Goal: Task Accomplishment & Management: Manage account settings

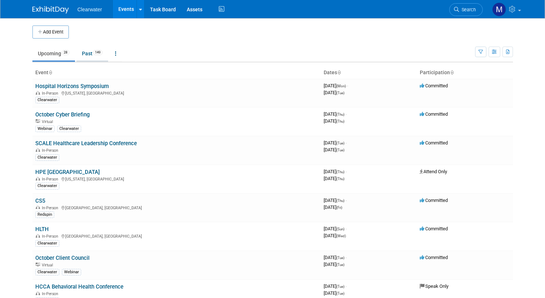
click at [85, 54] on link "Past 149" at bounding box center [92, 54] width 32 height 14
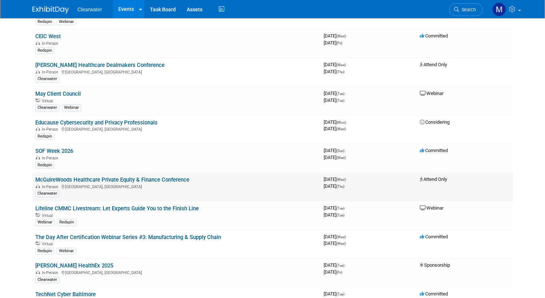
scroll to position [1018, 0]
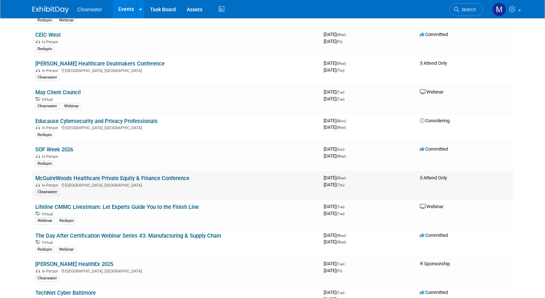
click at [138, 175] on link "McGuireWoods Healthcare Private Equity & Finance Conference" at bounding box center [112, 178] width 154 height 7
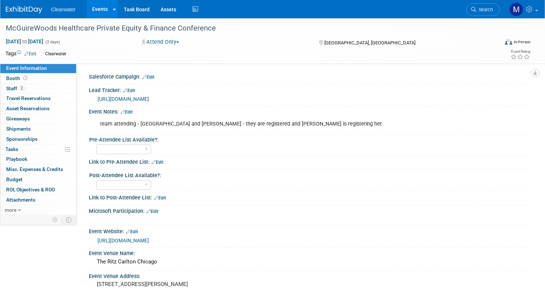
scroll to position [1, 0]
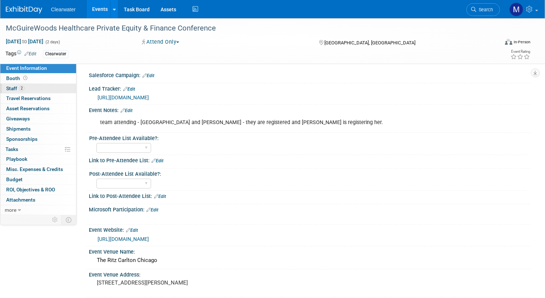
click at [38, 90] on link "2 Staff 2" at bounding box center [38, 89] width 76 height 10
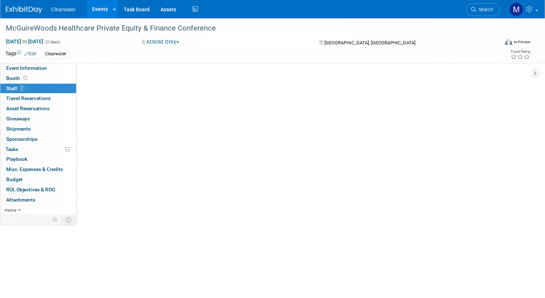
scroll to position [0, 0]
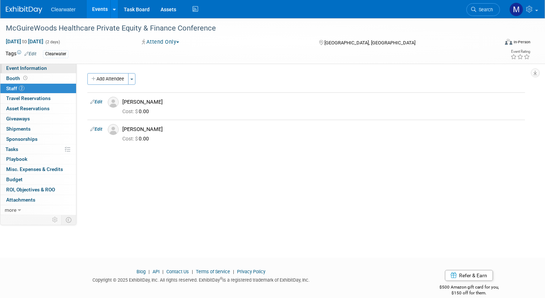
click at [43, 70] on span "Event Information" at bounding box center [26, 68] width 41 height 6
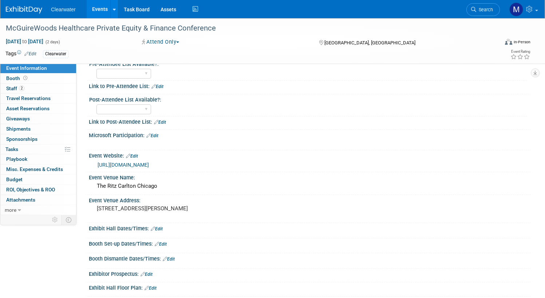
scroll to position [111, 0]
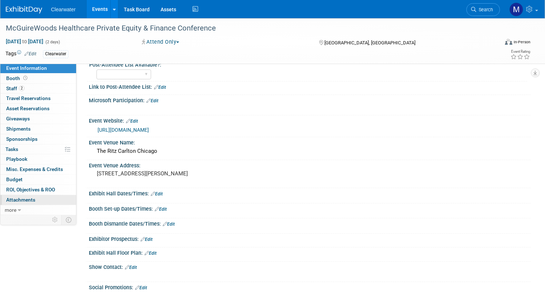
click at [39, 195] on link "0 Attachments 0" at bounding box center [38, 200] width 76 height 10
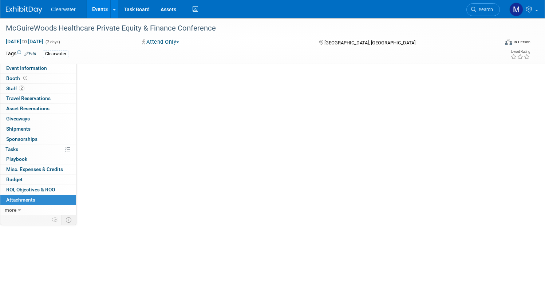
scroll to position [0, 0]
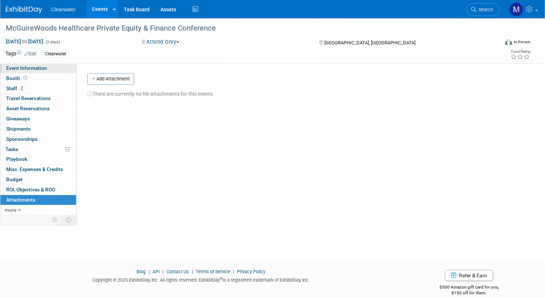
click at [34, 68] on span "Event Information" at bounding box center [26, 68] width 41 height 6
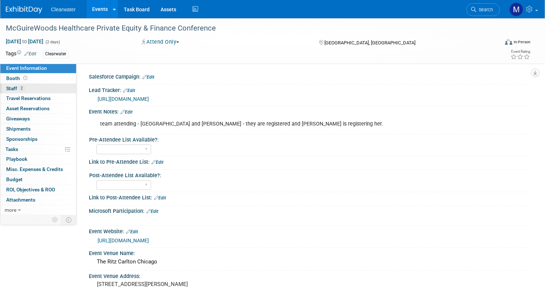
click at [41, 87] on link "2 Staff 2" at bounding box center [38, 89] width 76 height 10
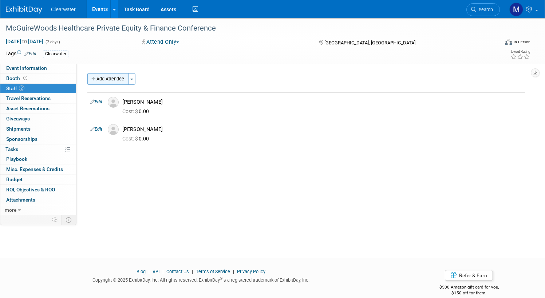
click at [101, 83] on button "Add Attendee" at bounding box center [107, 79] width 41 height 12
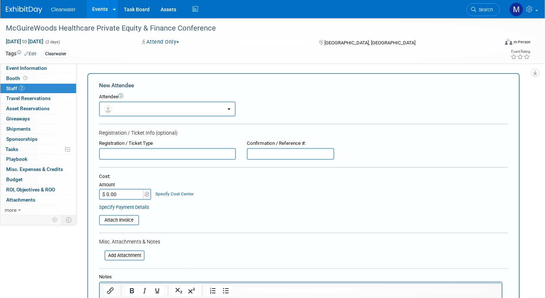
click at [490, 88] on div "New Attendee" at bounding box center [303, 86] width 409 height 8
click at [76, 57] on div "Clearwater" at bounding box center [242, 54] width 398 height 8
click at [23, 67] on span "Event Information" at bounding box center [26, 68] width 41 height 6
